Goal: Information Seeking & Learning: Learn about a topic

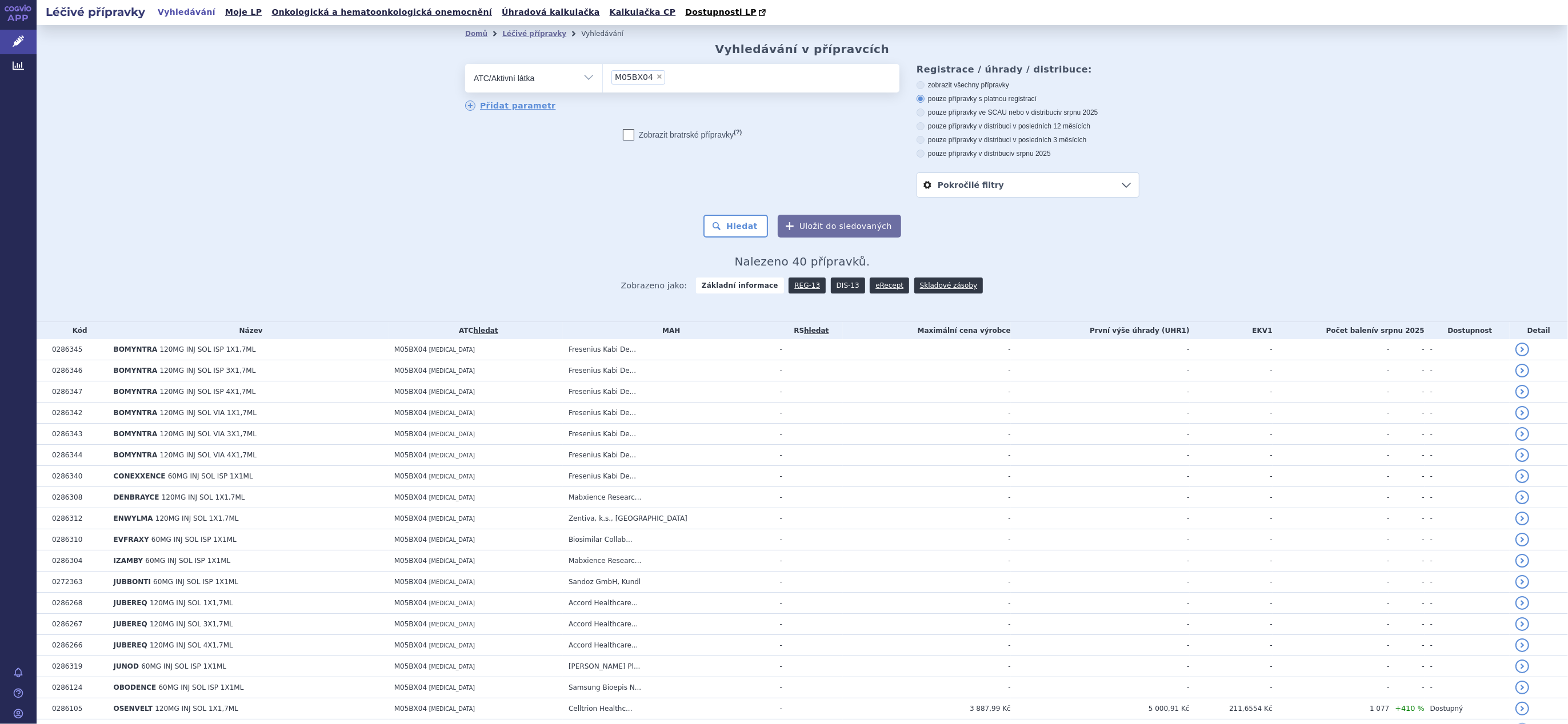
click at [837, 287] on link "DIS-13" at bounding box center [848, 286] width 34 height 16
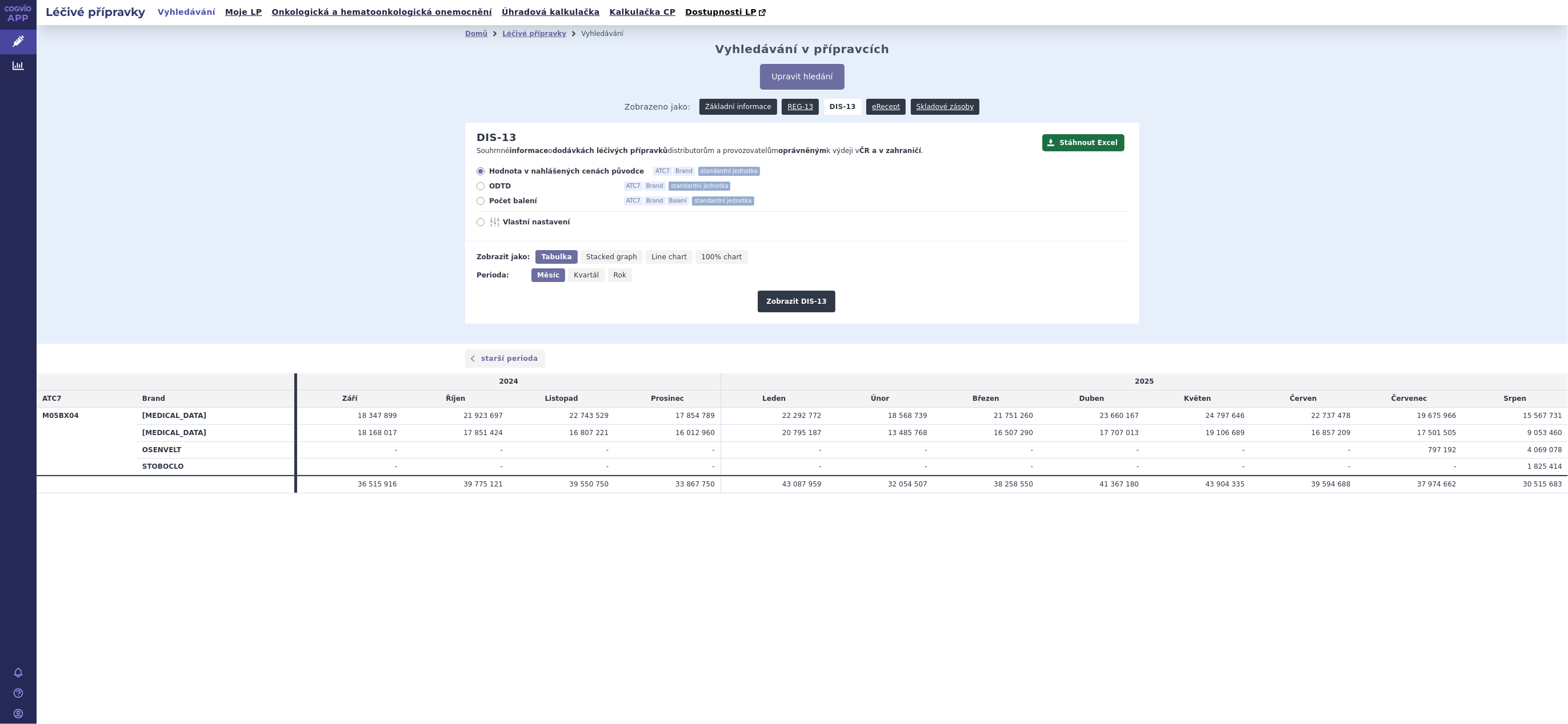
click at [727, 105] on link "Základní informace" at bounding box center [738, 107] width 78 height 16
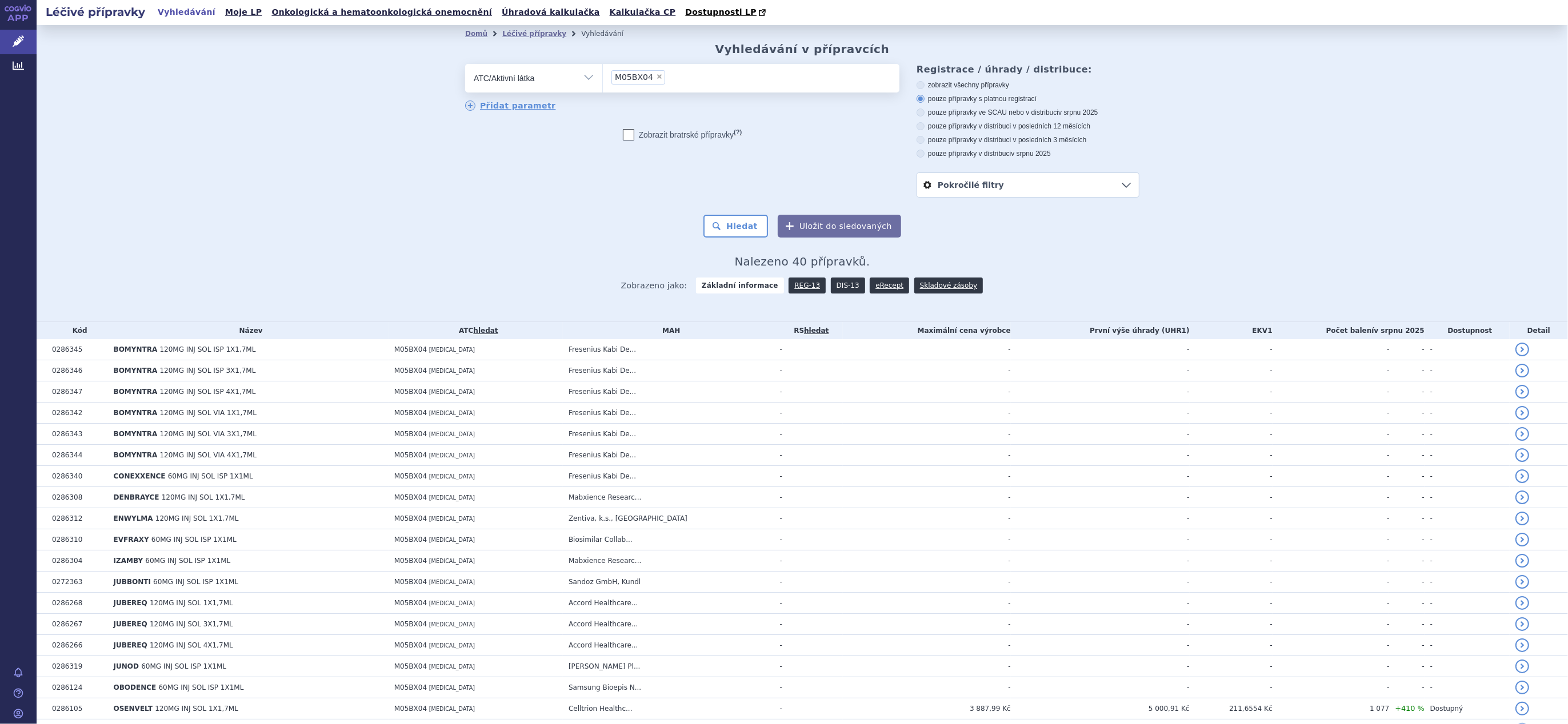
click at [834, 285] on link "DIS-13" at bounding box center [848, 286] width 34 height 16
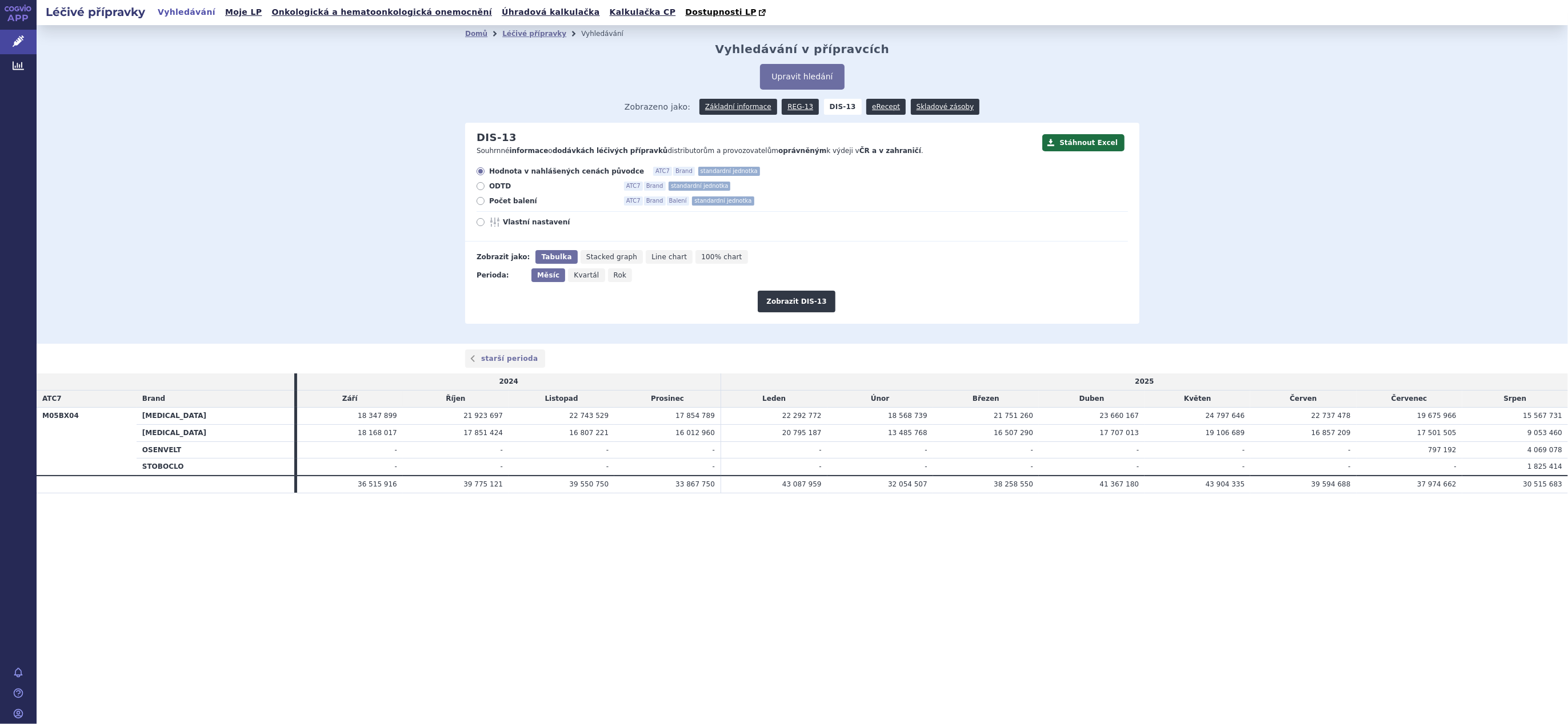
click at [509, 204] on span "Počet balení" at bounding box center [552, 201] width 126 height 9
click at [485, 204] on input "Počet balení ATC7 Brand Balení standardní jednotka" at bounding box center [480, 202] width 7 height 7
radio input "true"
click at [786, 305] on button "Zobrazit DIS-13" at bounding box center [796, 302] width 77 height 22
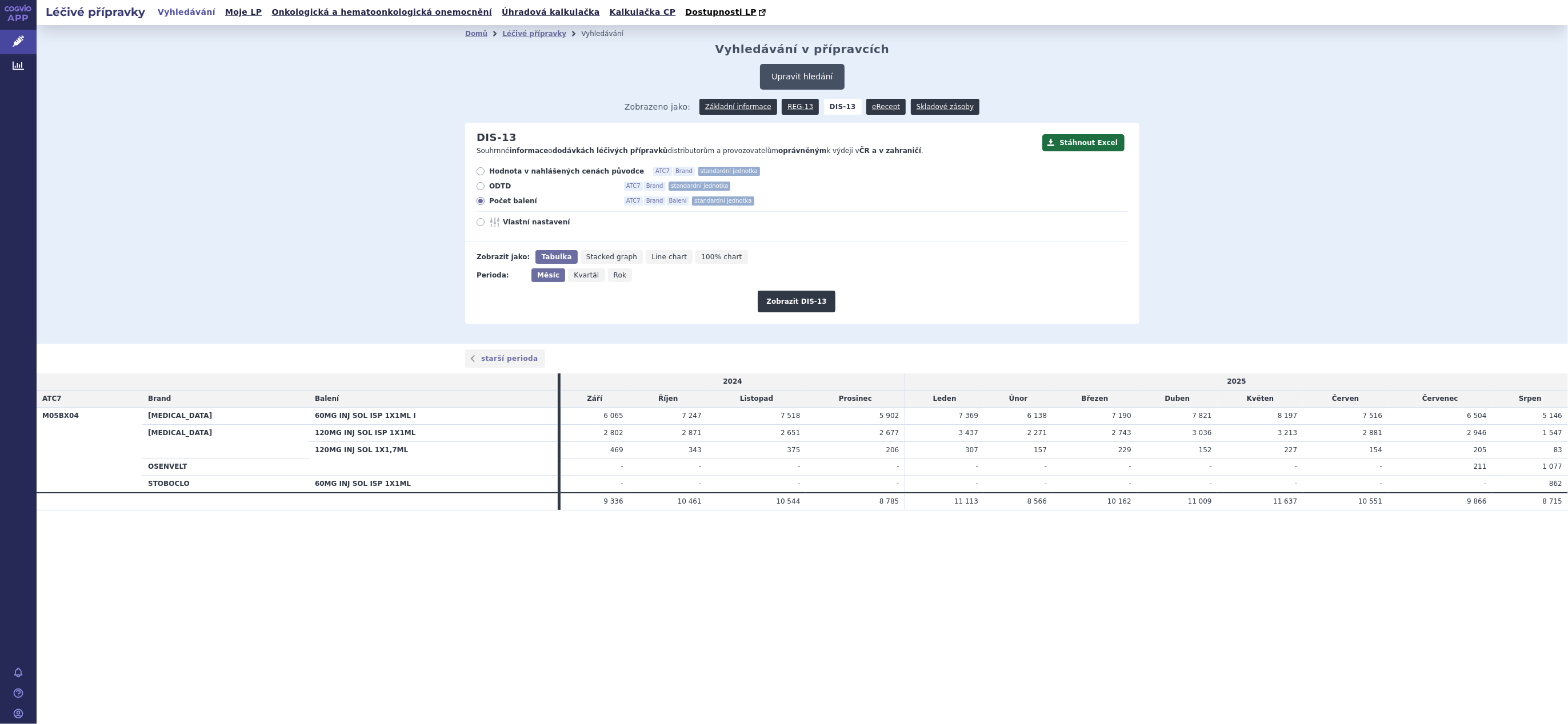
click at [787, 77] on button "Upravit hledání" at bounding box center [802, 77] width 84 height 26
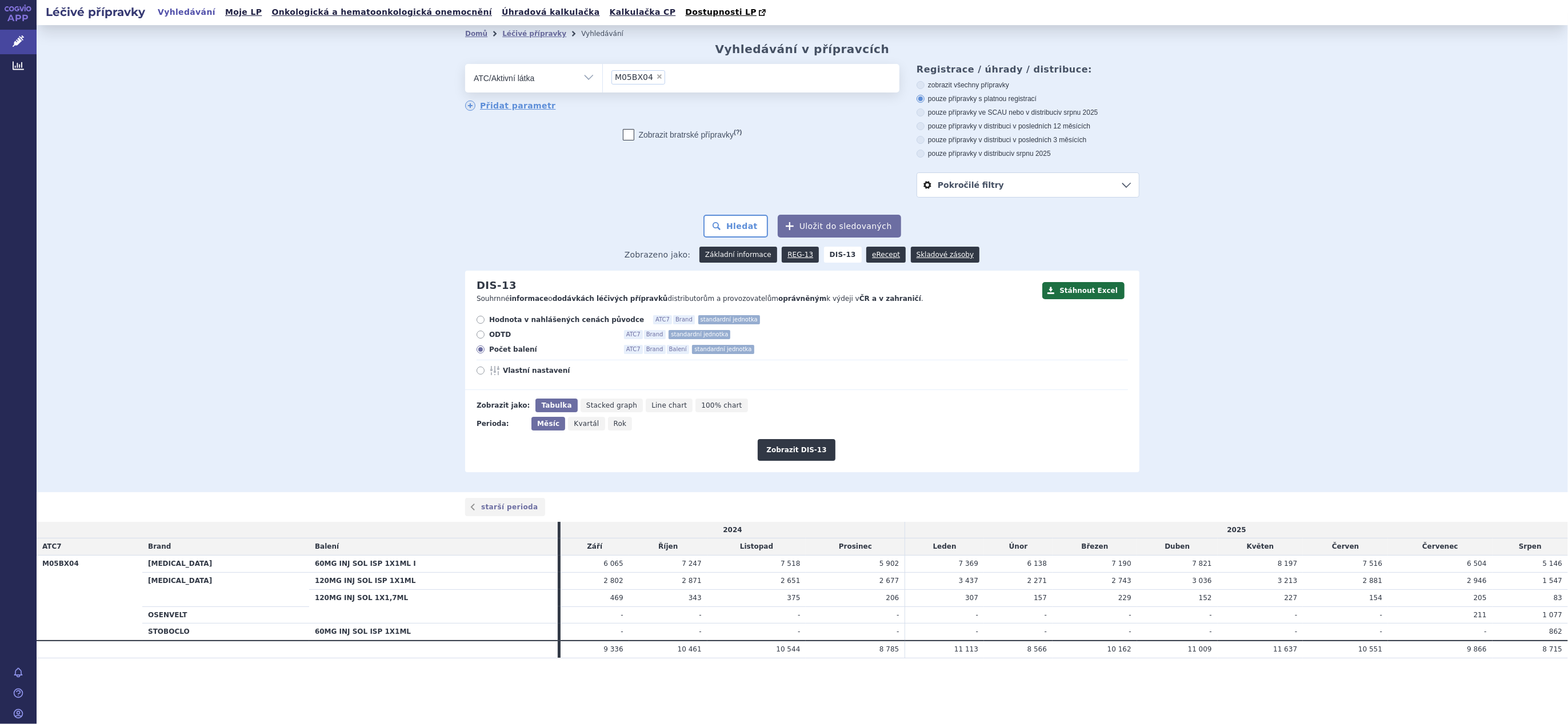
click at [737, 250] on link "Základní informace" at bounding box center [738, 255] width 78 height 16
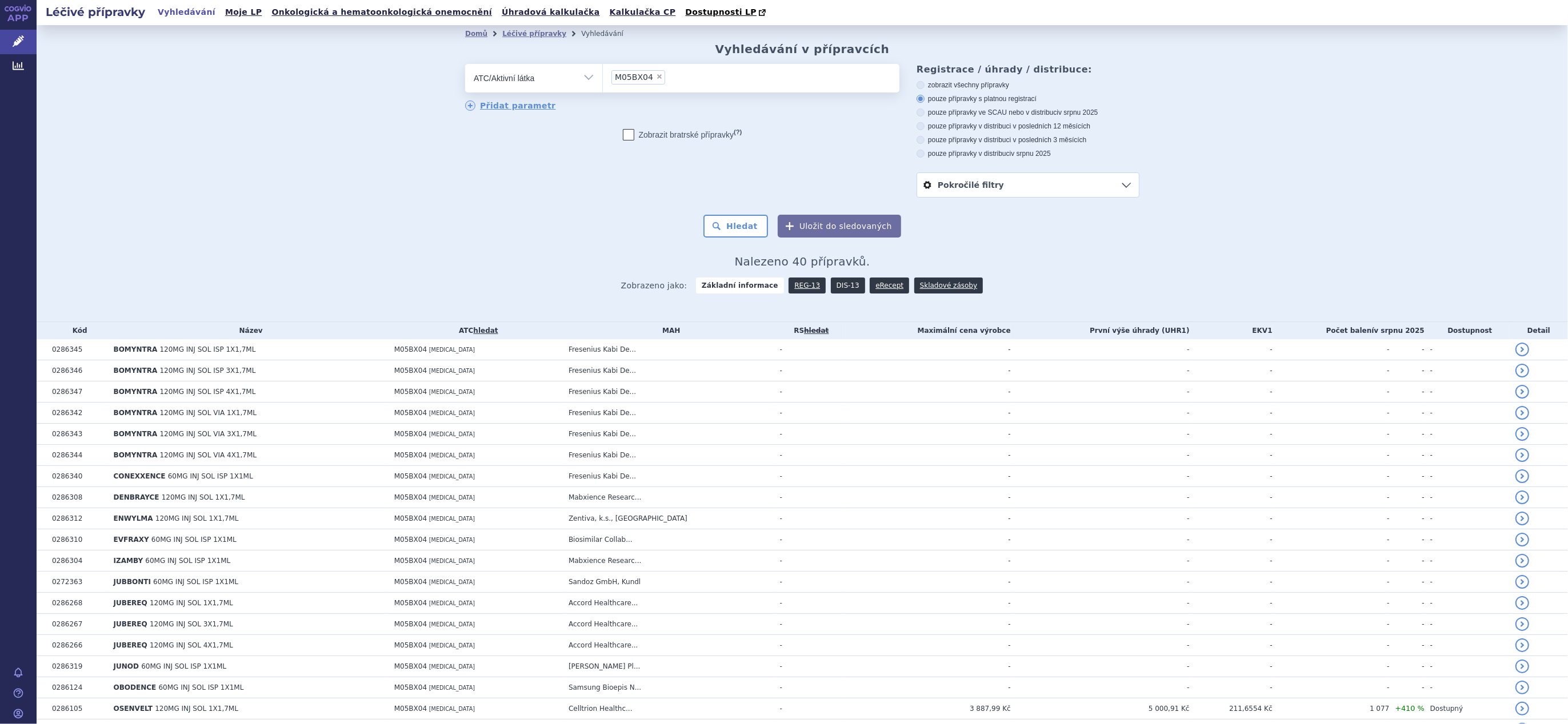
click at [837, 285] on link "DIS-13" at bounding box center [848, 286] width 34 height 16
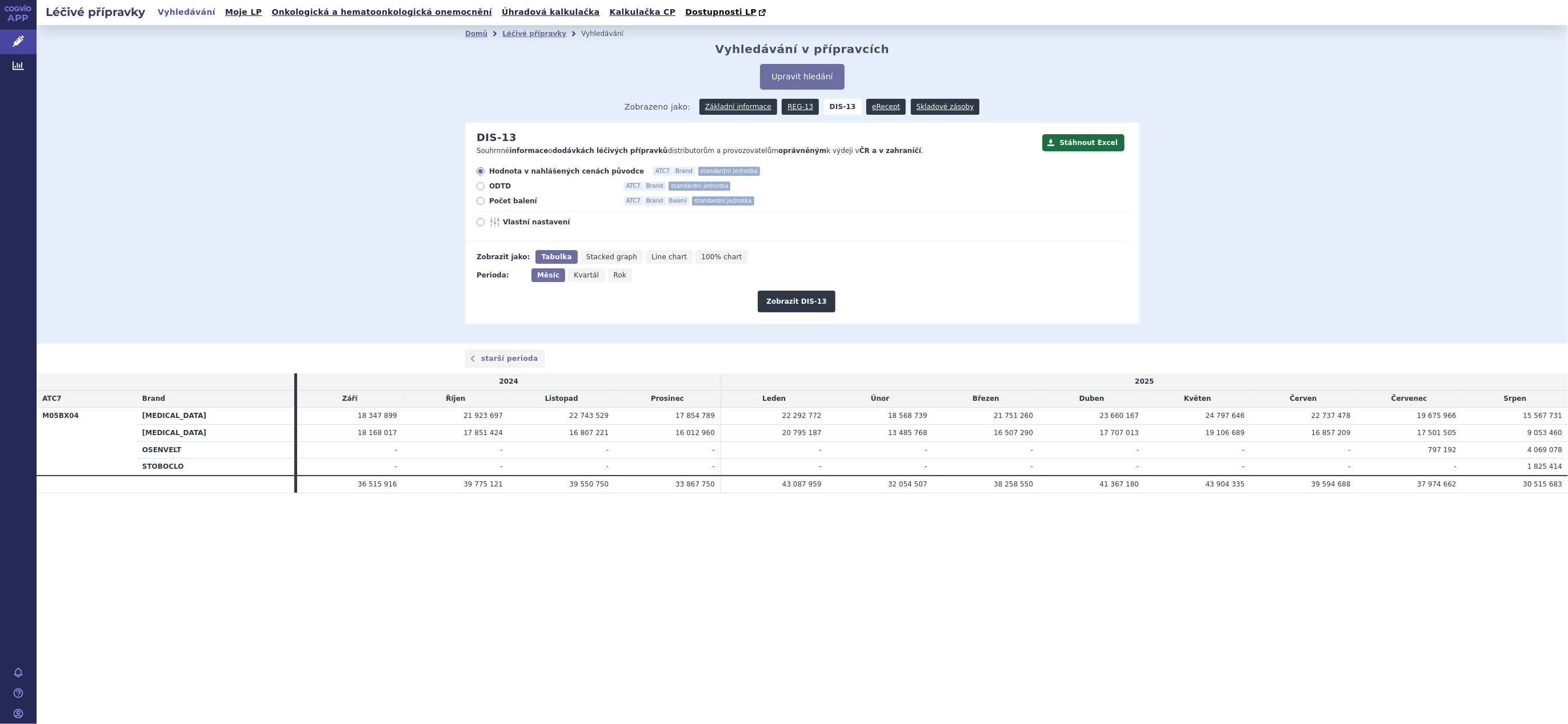
click at [485, 202] on label "Počet balení ATC7 Brand Balení standardní jednotka" at bounding box center [802, 201] width 651 height 9
click at [485, 202] on input "Počet balení ATC7 Brand Balení standardní jednotka" at bounding box center [480, 202] width 7 height 7
radio input "true"
click at [790, 308] on button "Zobrazit DIS-13" at bounding box center [796, 302] width 77 height 22
